Goal: Check status: Check status

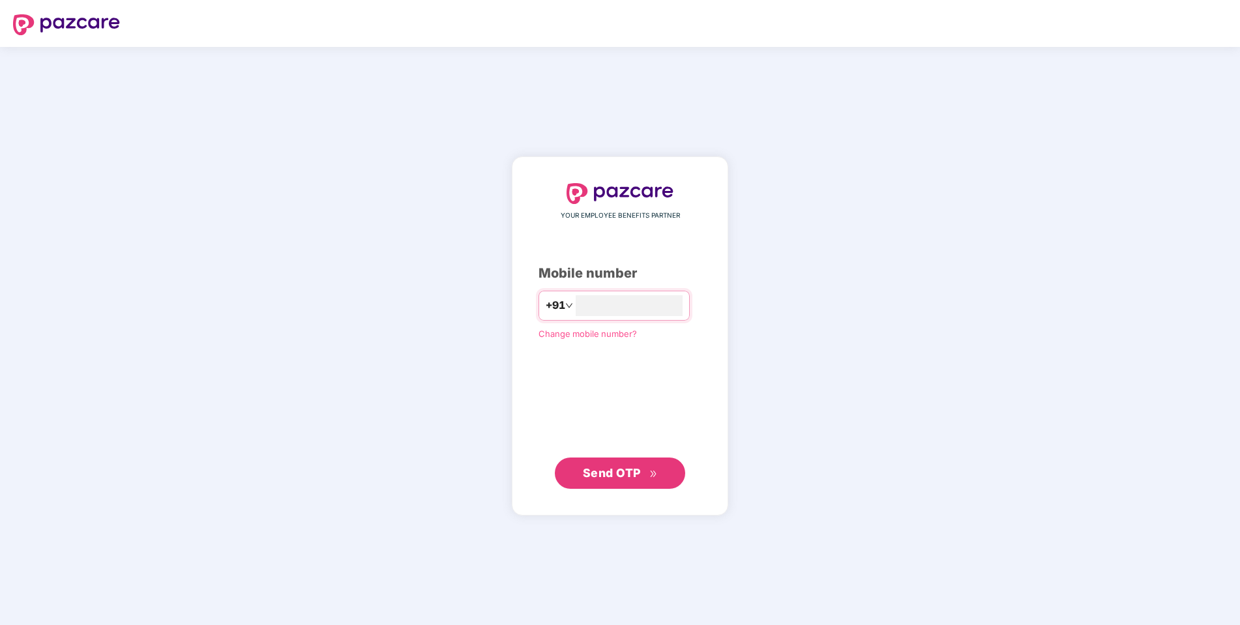
type input "**********"
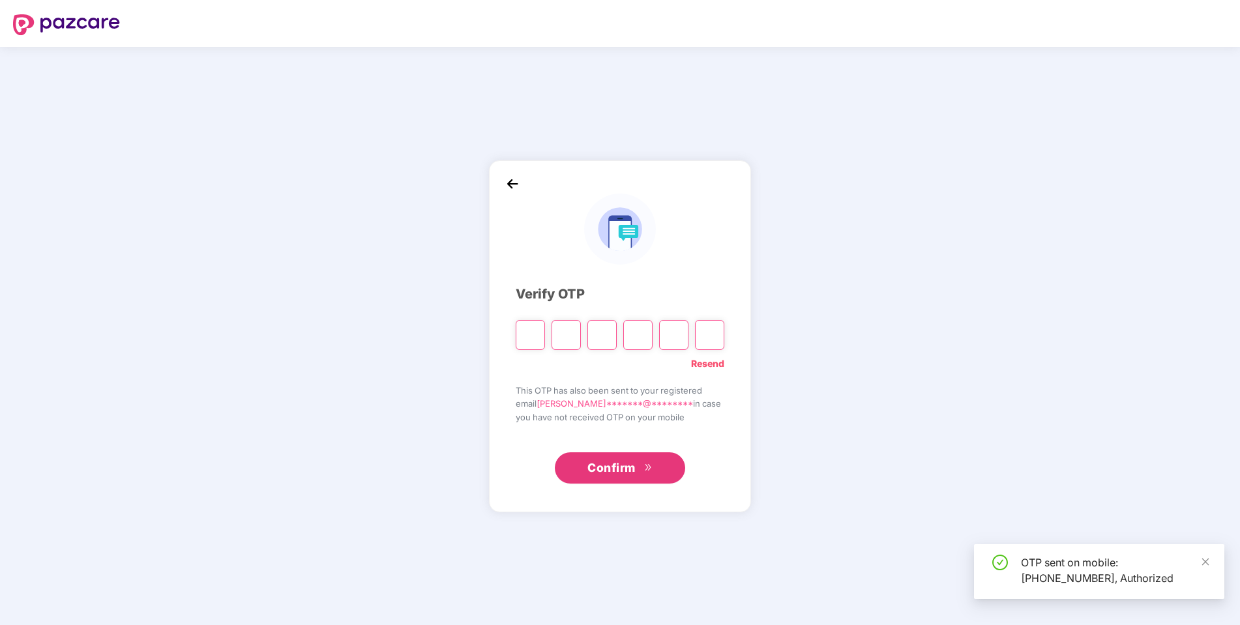
click at [546, 364] on div "Resend" at bounding box center [620, 360] width 209 height 21
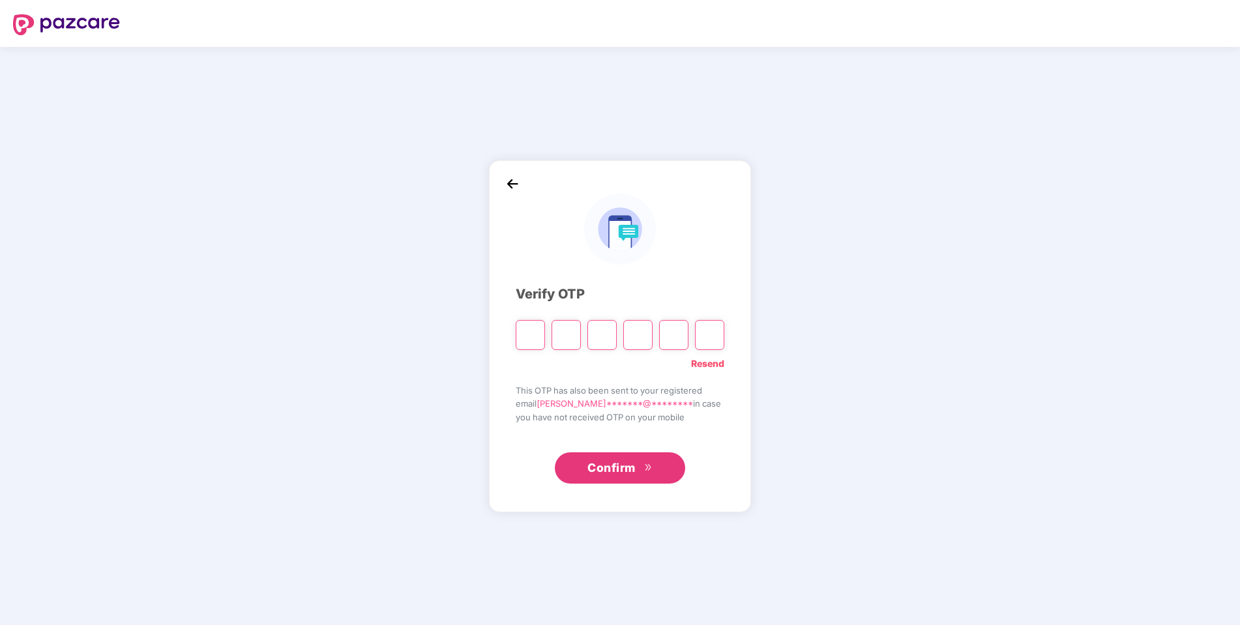
click at [530, 334] on input "Please enter verification code. Digit 1" at bounding box center [530, 335] width 29 height 30
type input "*"
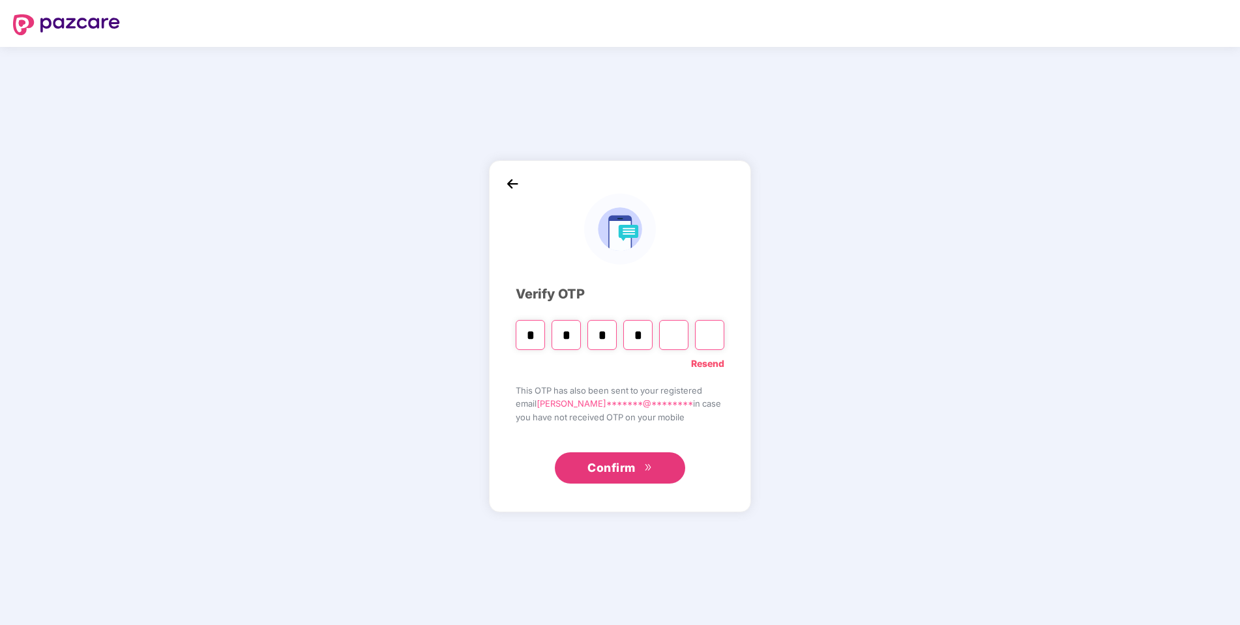
type input "*"
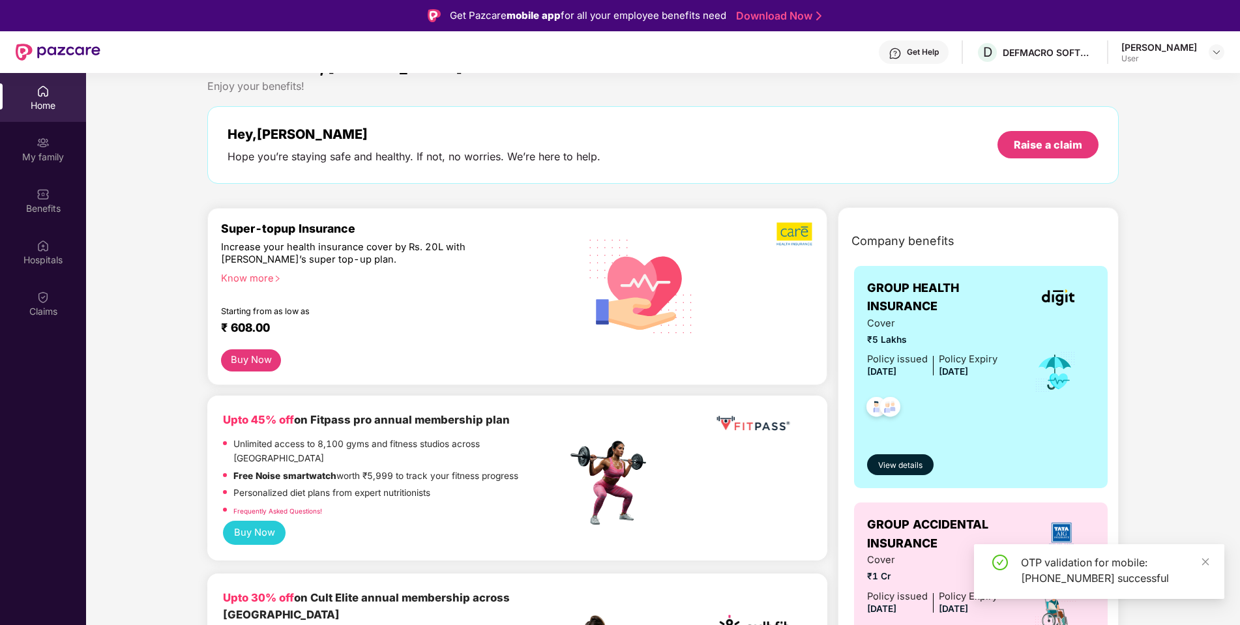
scroll to position [84, 0]
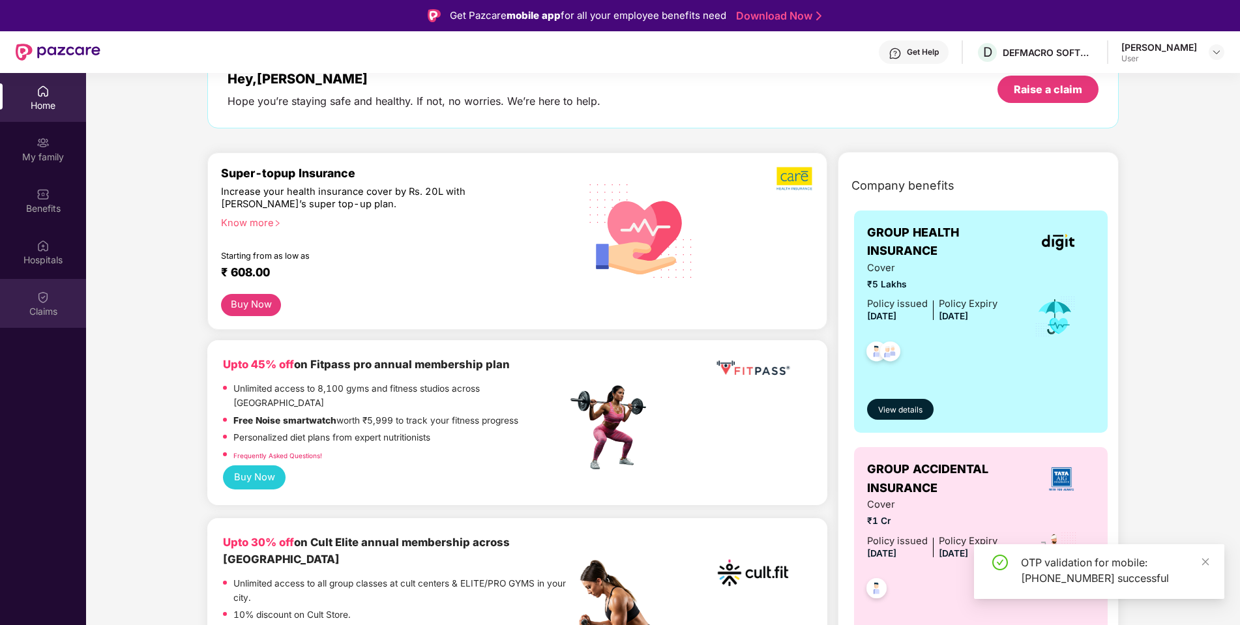
click at [37, 306] on div "Claims" at bounding box center [43, 311] width 86 height 13
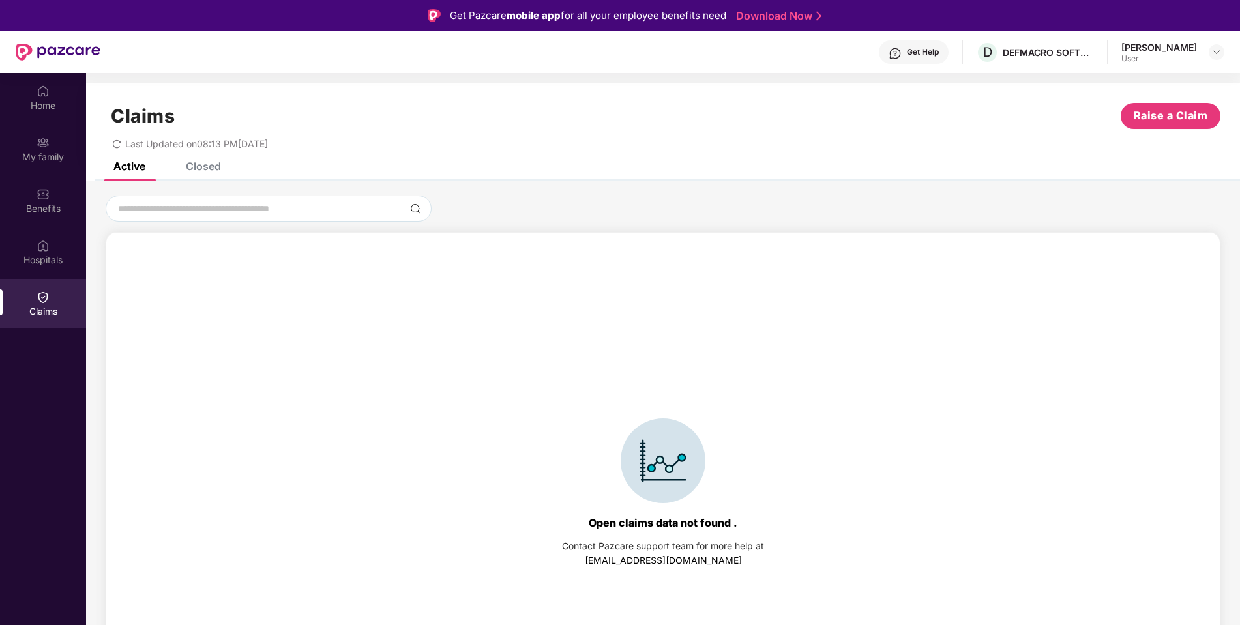
click at [211, 167] on div "Closed" at bounding box center [203, 166] width 35 height 13
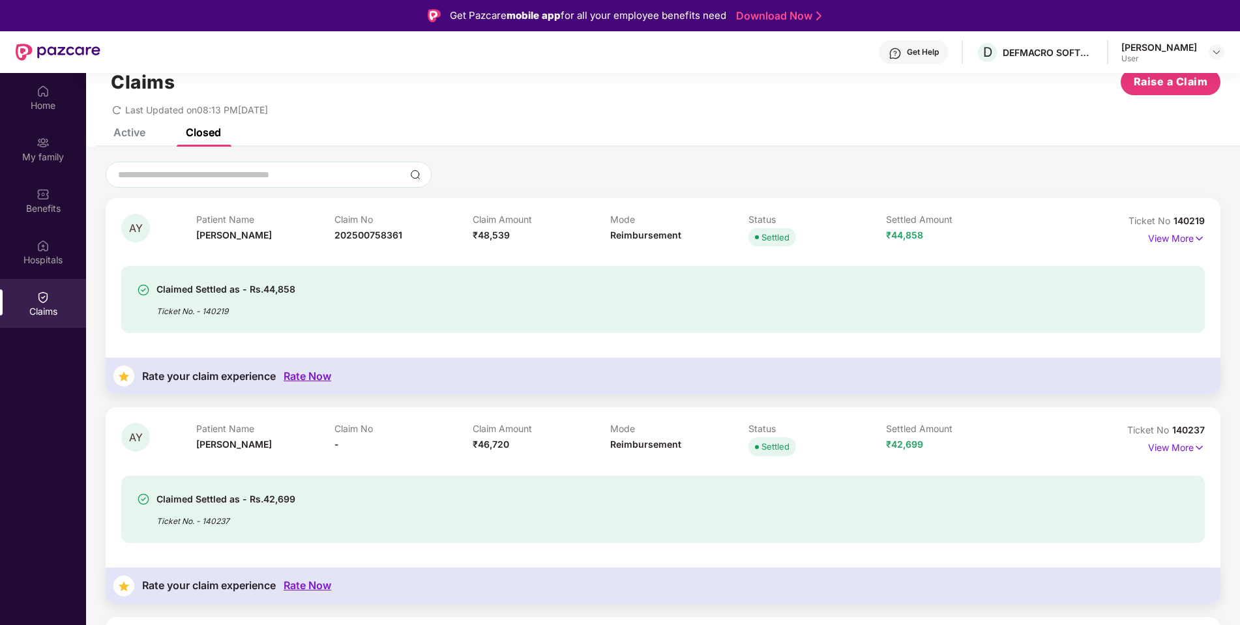
scroll to position [33, 0]
drag, startPoint x: 238, startPoint y: 285, endPoint x: 375, endPoint y: 285, distance: 137.5
click at [375, 285] on div "Claimed Settled as - Rs.44,858 Ticket No. - 140219" at bounding box center [575, 300] width 877 height 36
drag, startPoint x: 242, startPoint y: 497, endPoint x: 344, endPoint y: 497, distance: 101.7
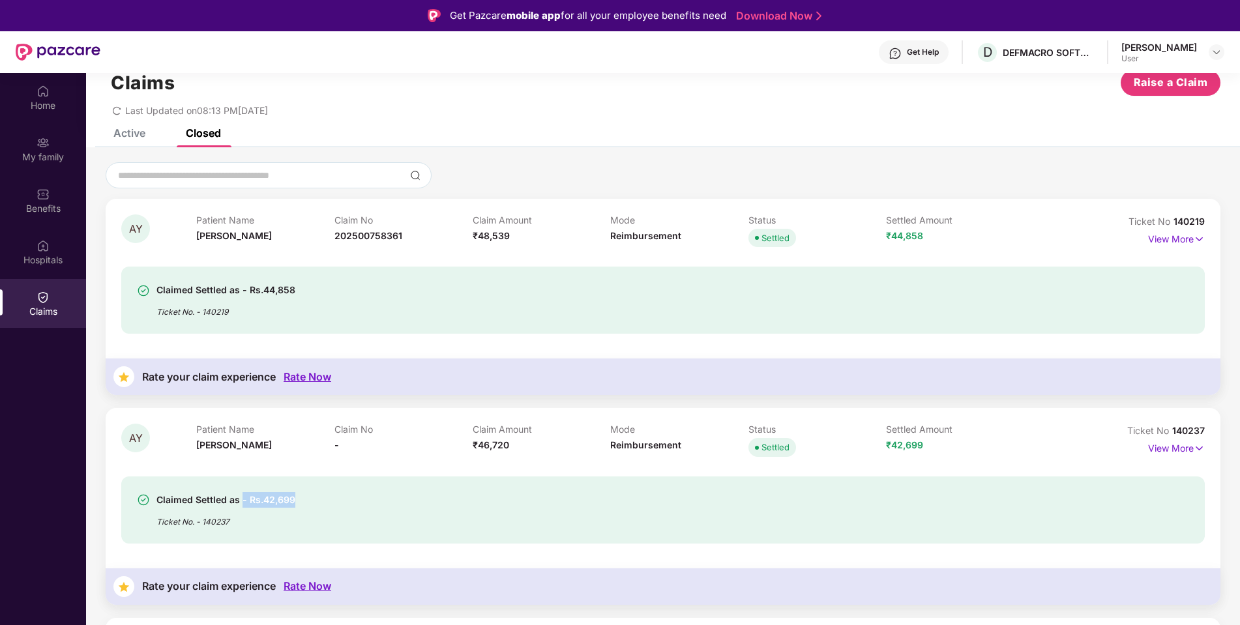
click at [344, 497] on div "Claimed Settled as - Rs.42,699 Ticket No. - 140237" at bounding box center [575, 510] width 877 height 36
drag, startPoint x: 475, startPoint y: 237, endPoint x: 534, endPoint y: 237, distance: 60.0
click at [534, 237] on div "Claim Amount ₹48,539" at bounding box center [542, 232] width 138 height 36
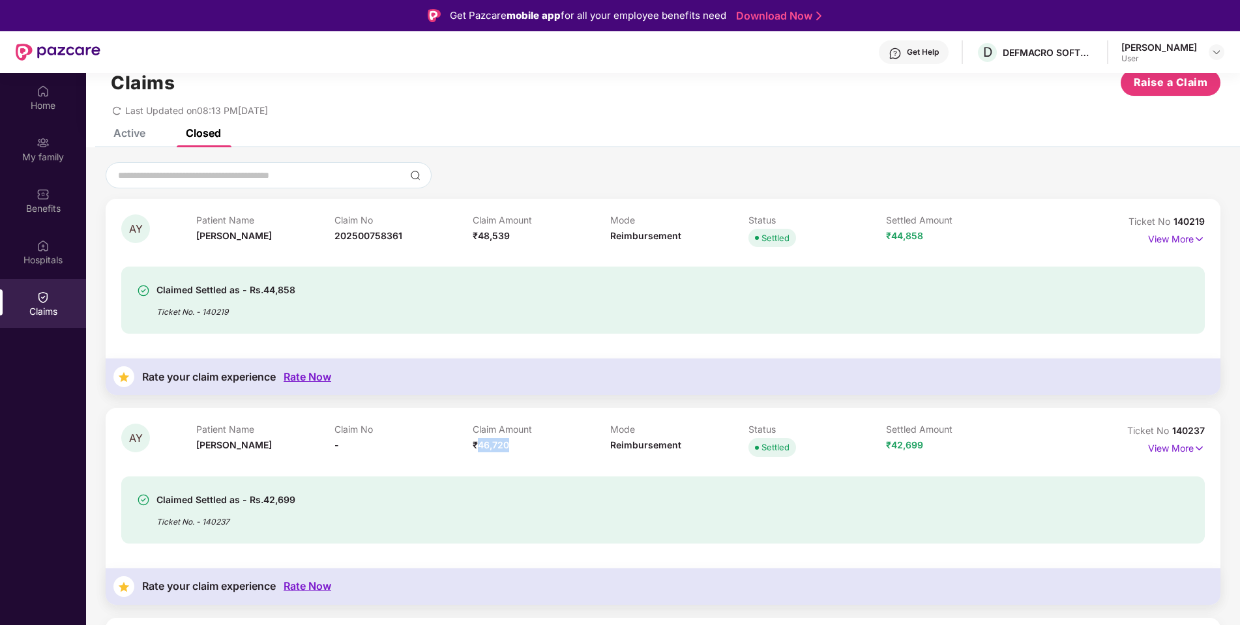
drag, startPoint x: 479, startPoint y: 446, endPoint x: 555, endPoint y: 446, distance: 76.3
click at [555, 446] on div "Claim Amount ₹46,720" at bounding box center [542, 442] width 138 height 36
drag, startPoint x: 886, startPoint y: 445, endPoint x: 977, endPoint y: 445, distance: 90.6
click at [973, 445] on div "Settled Amount ₹42,699" at bounding box center [955, 442] width 138 height 36
click at [977, 445] on div "Settled Amount ₹42,699" at bounding box center [955, 442] width 138 height 36
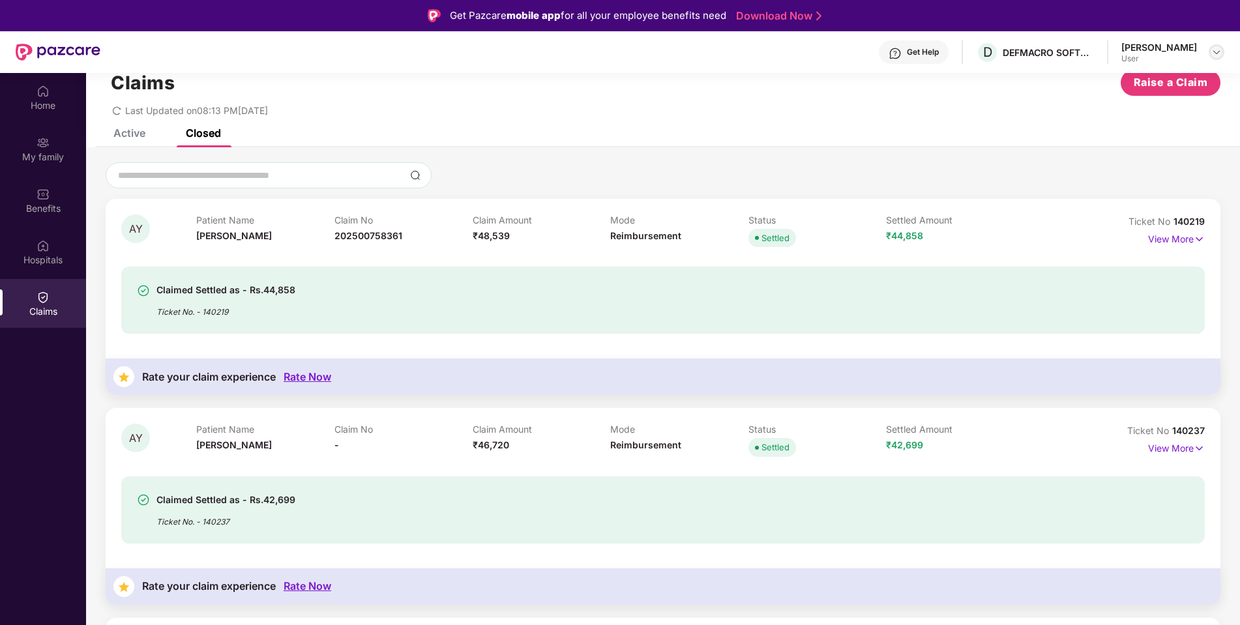
click at [1215, 52] on img at bounding box center [1216, 52] width 10 height 10
click at [1143, 129] on div "User" at bounding box center [1145, 130] width 76 height 10
click at [568, 224] on p "Claim Amount" at bounding box center [542, 219] width 138 height 11
click at [41, 147] on img at bounding box center [43, 142] width 13 height 13
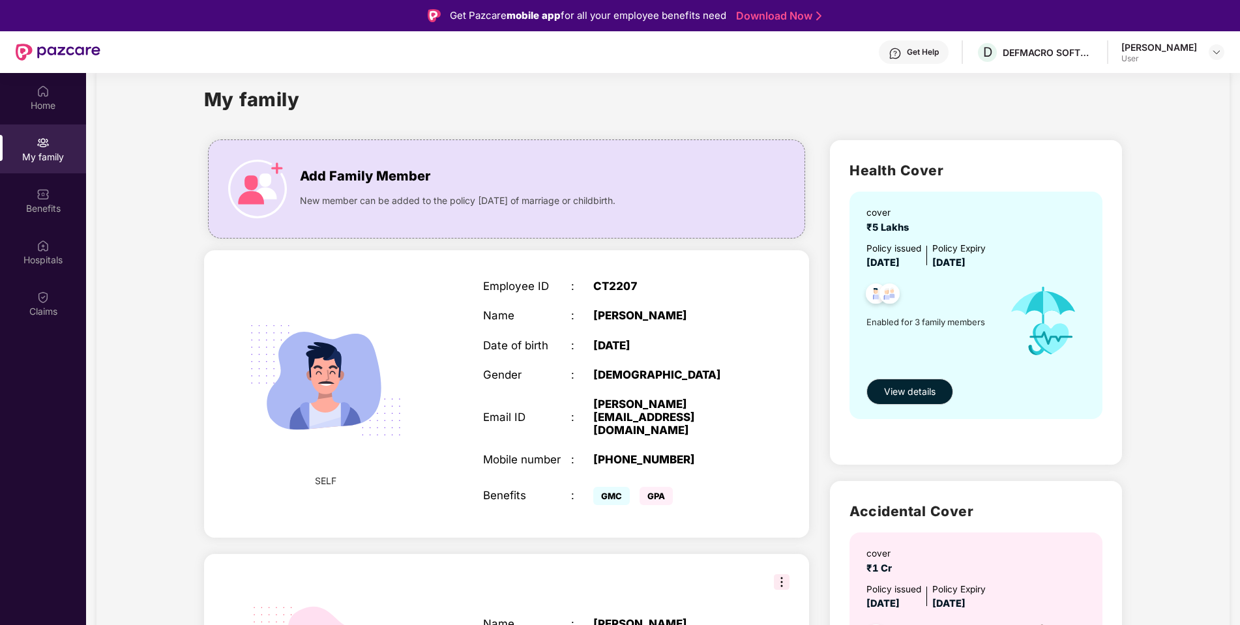
scroll to position [37, 0]
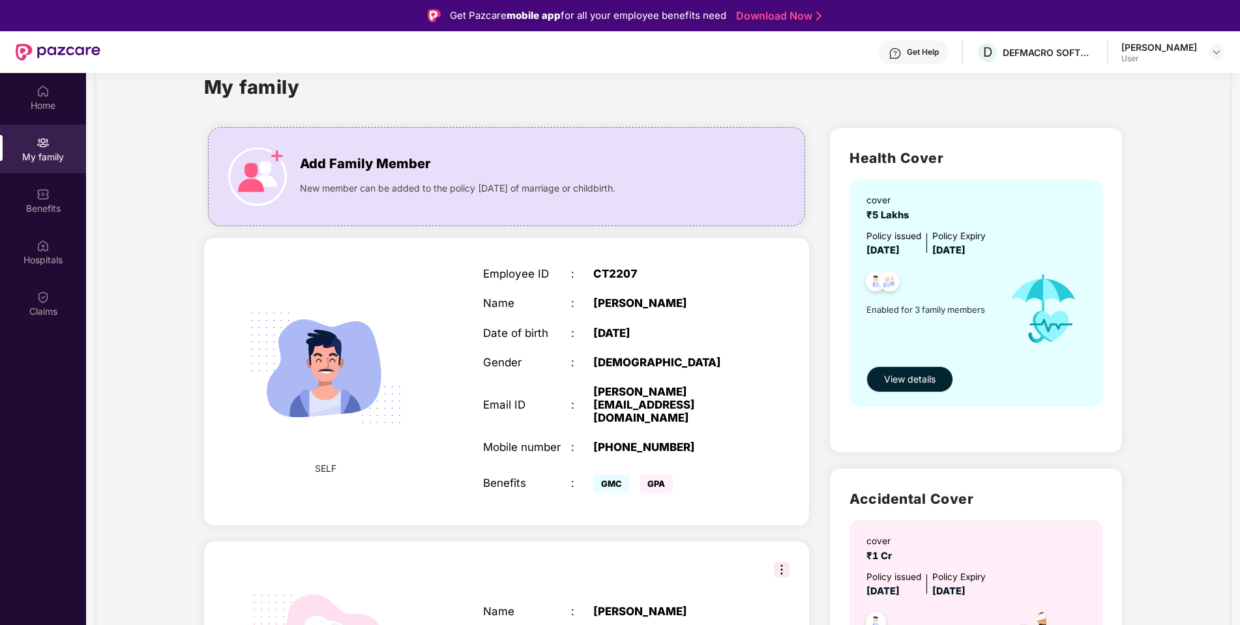
click at [921, 379] on span "View details" at bounding box center [909, 379] width 51 height 14
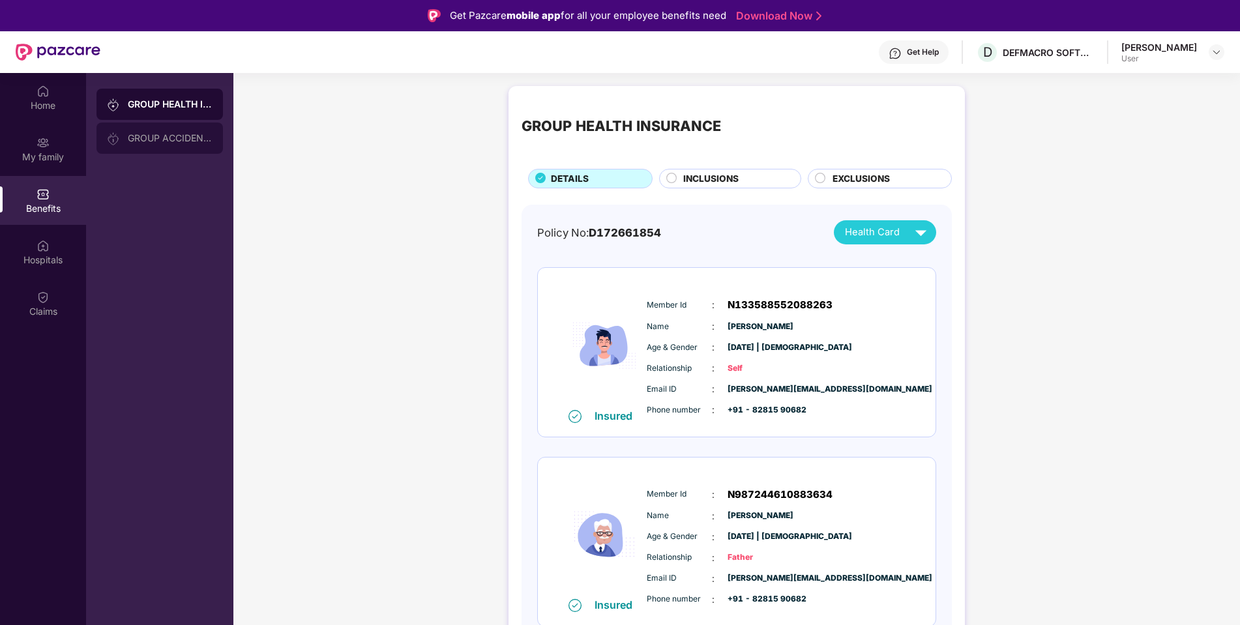
click at [173, 141] on div "GROUP ACCIDENTAL INSURANCE" at bounding box center [170, 138] width 85 height 10
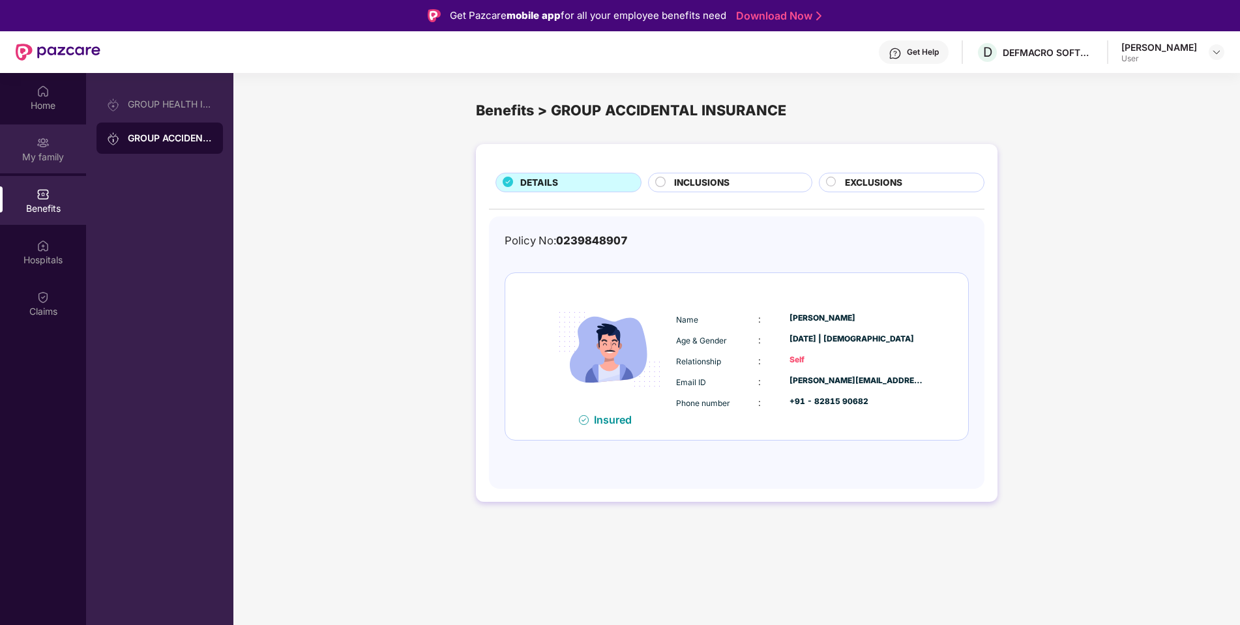
click at [40, 143] on img at bounding box center [43, 142] width 13 height 13
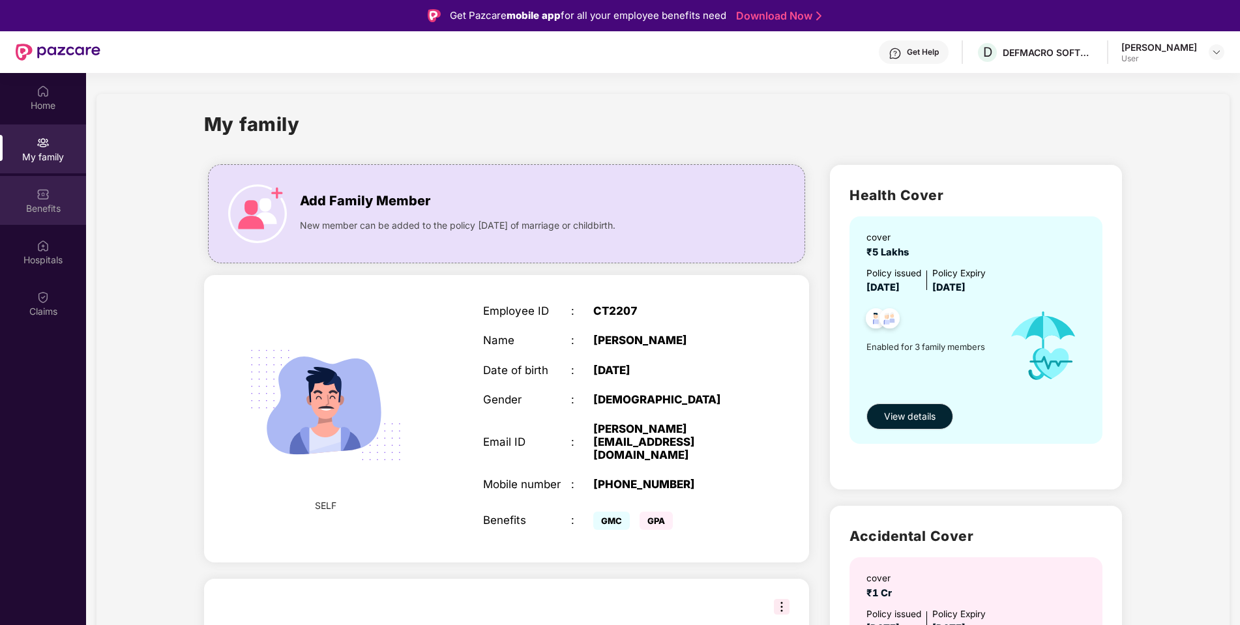
click at [46, 188] on img at bounding box center [43, 194] width 13 height 13
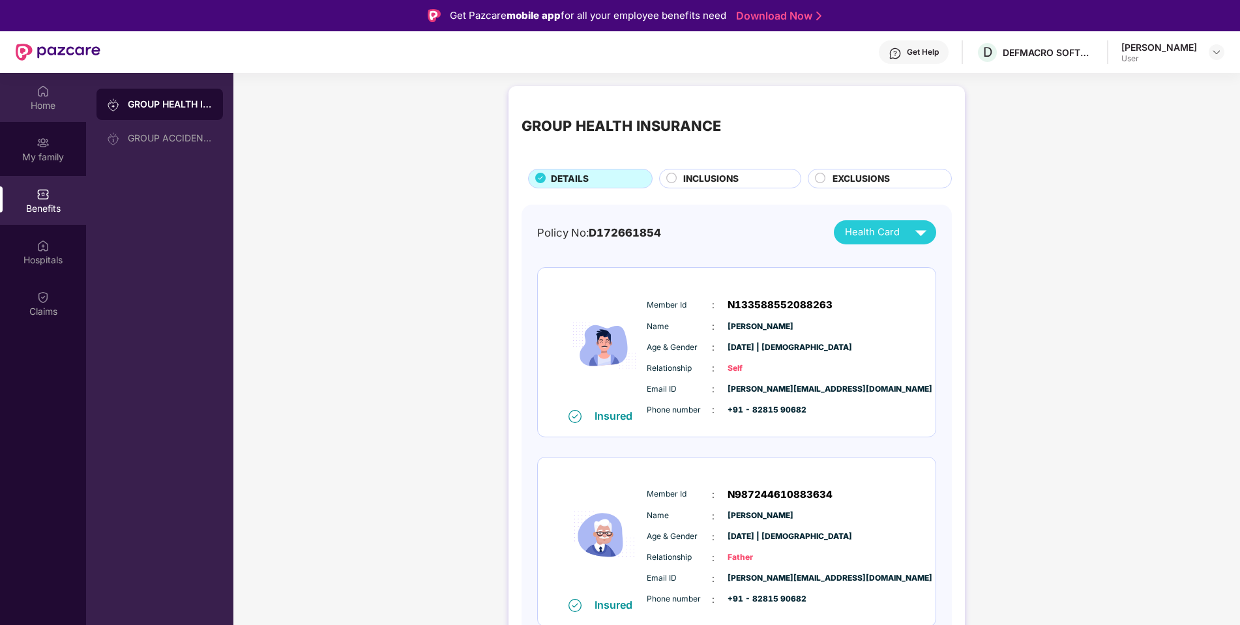
click at [44, 102] on div "Home" at bounding box center [43, 105] width 86 height 13
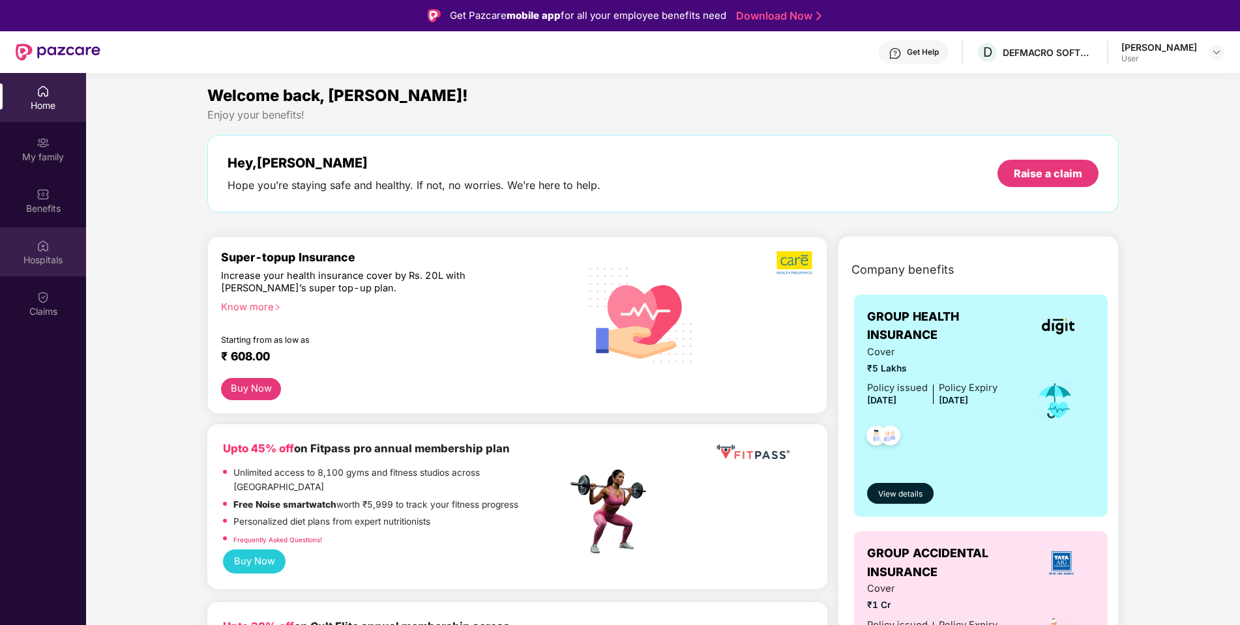
click at [42, 257] on div "Hospitals" at bounding box center [43, 260] width 86 height 13
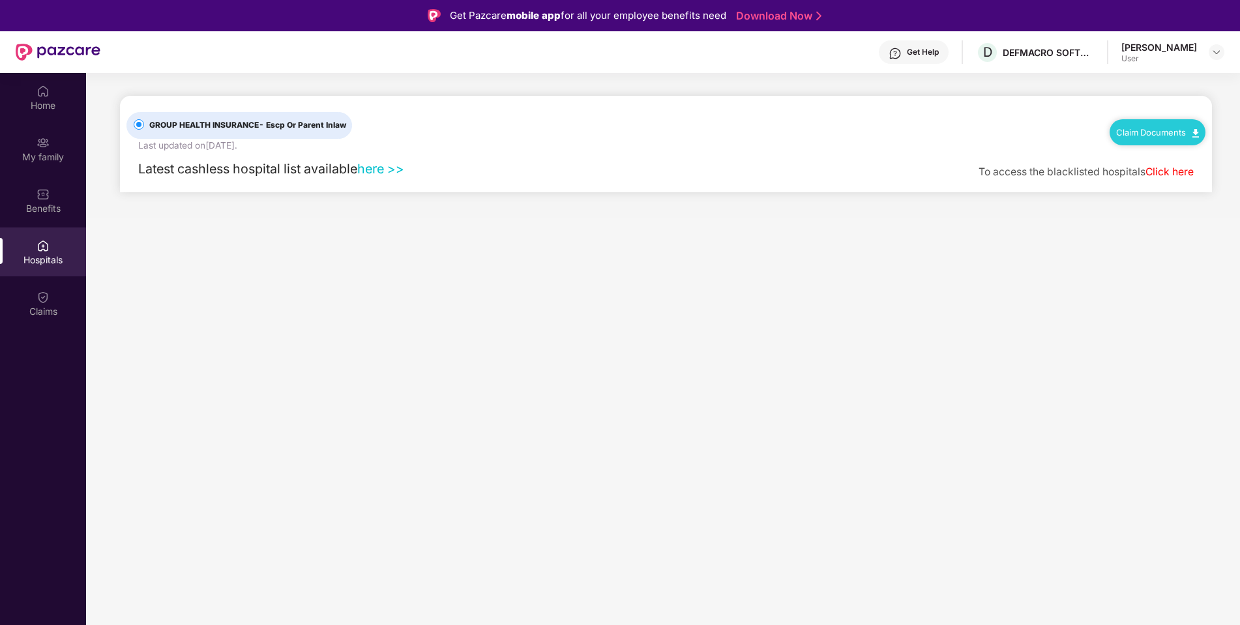
click at [1158, 132] on link "Claim Documents" at bounding box center [1157, 132] width 83 height 10
click at [797, 142] on div "GROUP HEALTH INSURANCE - Escp Or Parent Inlaw Last updated on [DATE] . Claim Do…" at bounding box center [665, 124] width 1079 height 57
click at [48, 149] on img at bounding box center [43, 142] width 13 height 13
